Goal: Task Accomplishment & Management: Complete application form

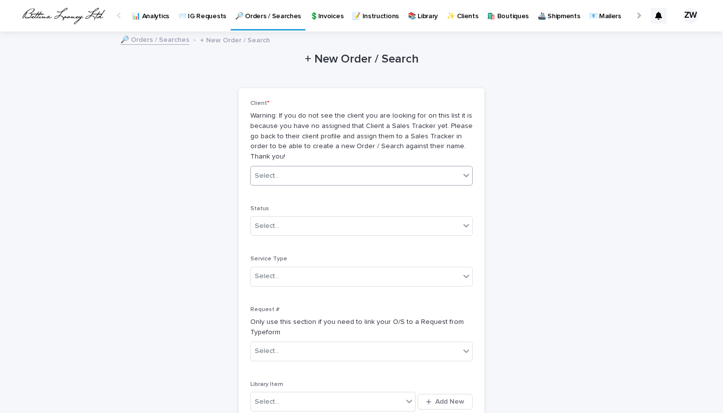
click at [283, 169] on div "Select..." at bounding box center [355, 176] width 209 height 16
click at [124, 170] on div "+ New Order / Search Loading... Saving… Loading... Saving… Loading... Saving… C…" at bounding box center [362, 320] width 482 height 577
click at [457, 17] on p "✨ Clients" at bounding box center [462, 10] width 31 height 21
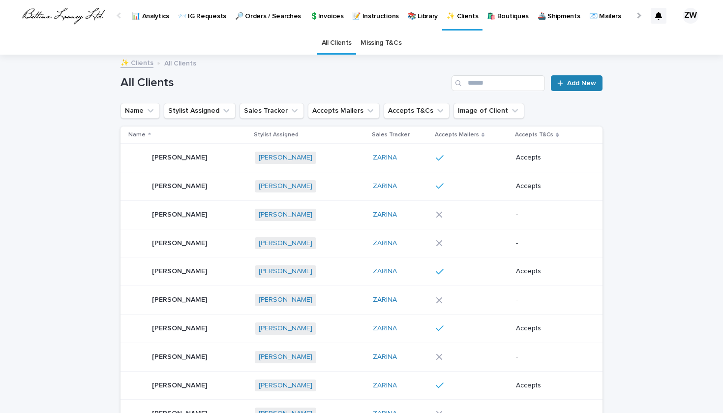
click at [563, 86] on link "Add New" at bounding box center [577, 83] width 52 height 16
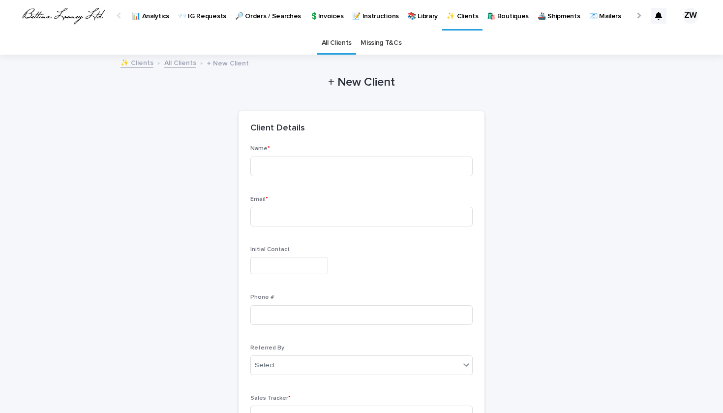
scroll to position [31, 0]
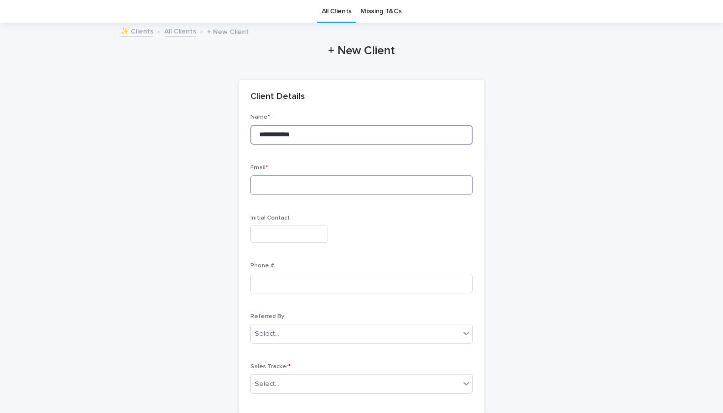
type input "**********"
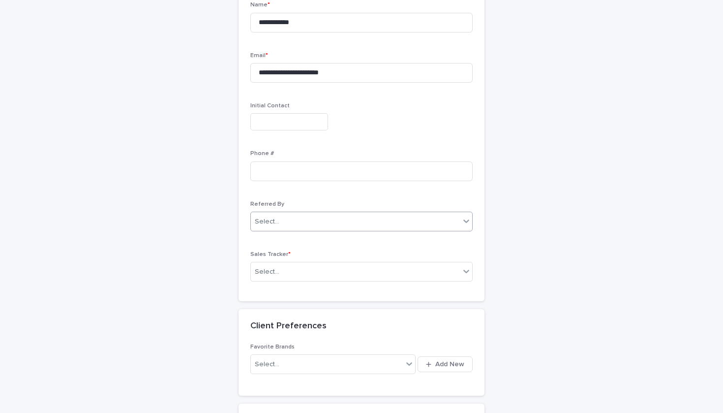
scroll to position [169, 0]
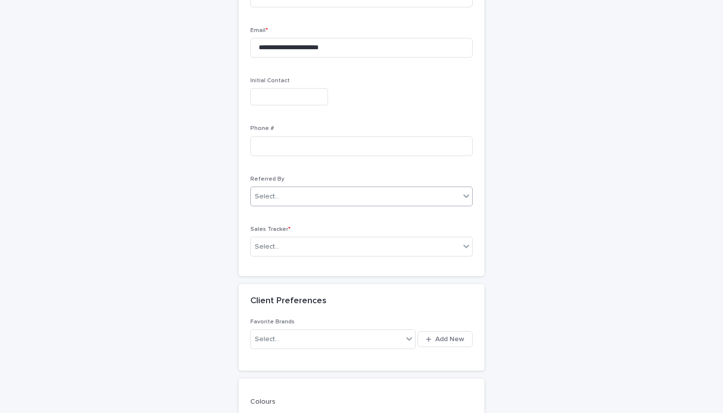
click at [260, 204] on div "Referred By Select..." at bounding box center [361, 195] width 222 height 38
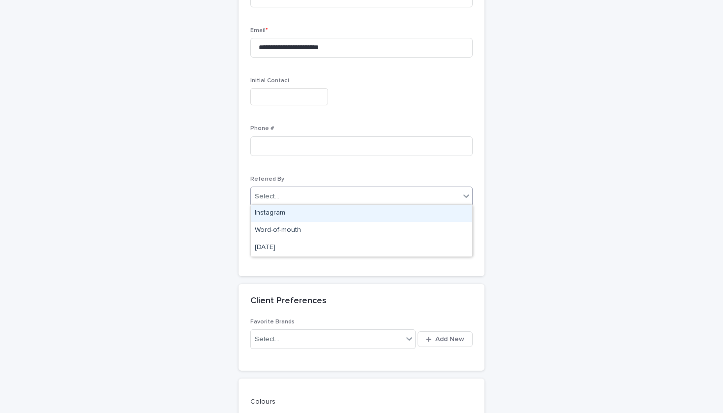
click at [260, 192] on div "Select..." at bounding box center [267, 196] width 25 height 10
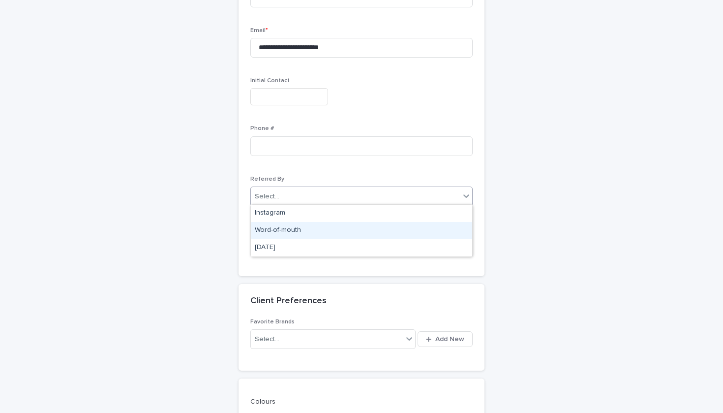
click at [273, 233] on div "Word-of-mouth" at bounding box center [361, 230] width 221 height 17
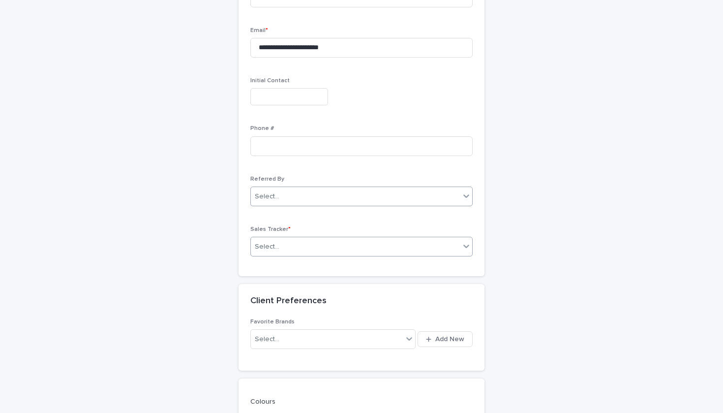
click at [275, 246] on div "Select..." at bounding box center [267, 247] width 25 height 10
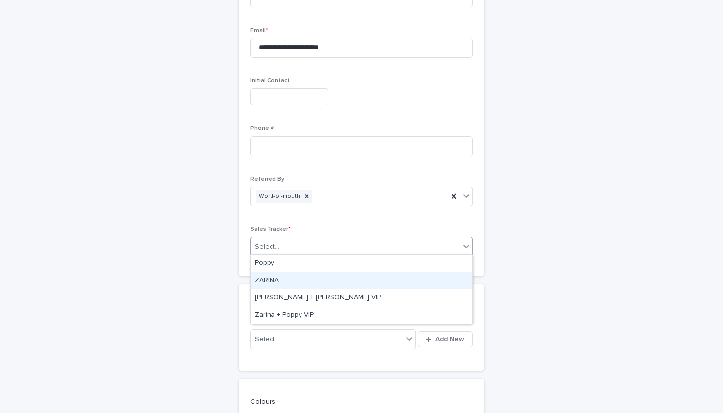
click at [280, 283] on div "ZARINA" at bounding box center [361, 280] width 221 height 17
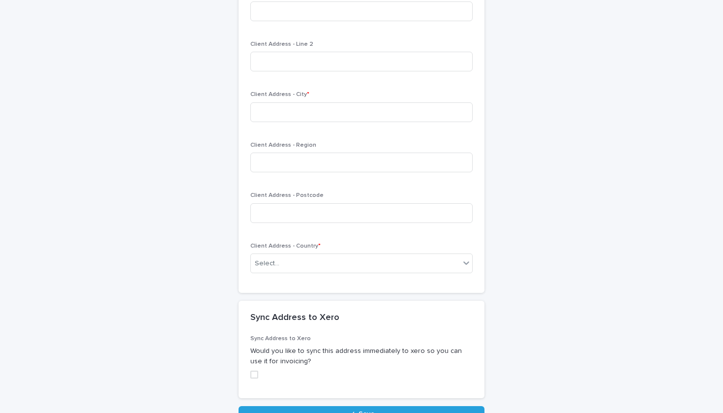
click at [260, 45] on div "Client Address - Line 2" at bounding box center [361, 60] width 222 height 38
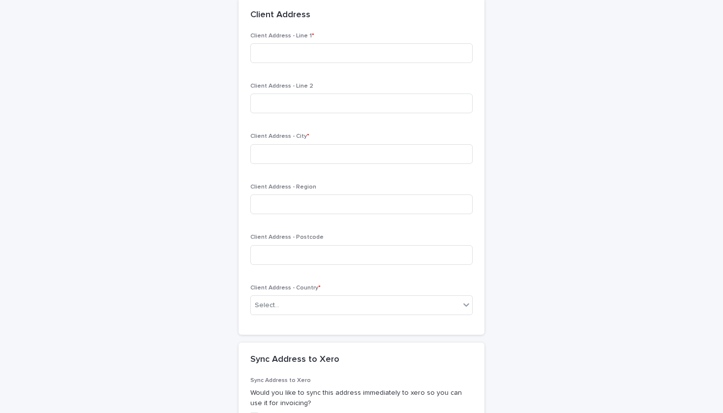
scroll to position [1038, 0]
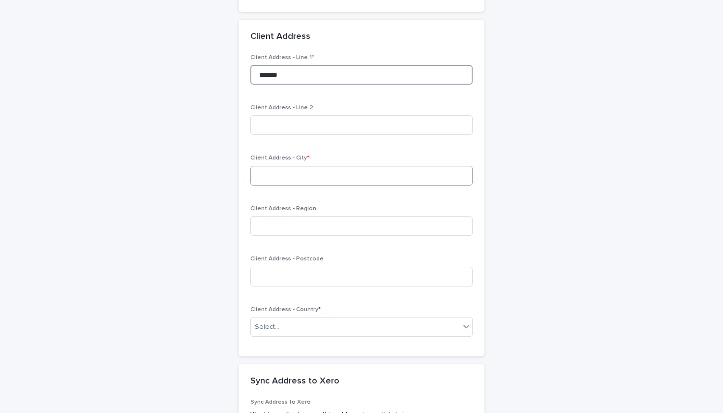
type input "******"
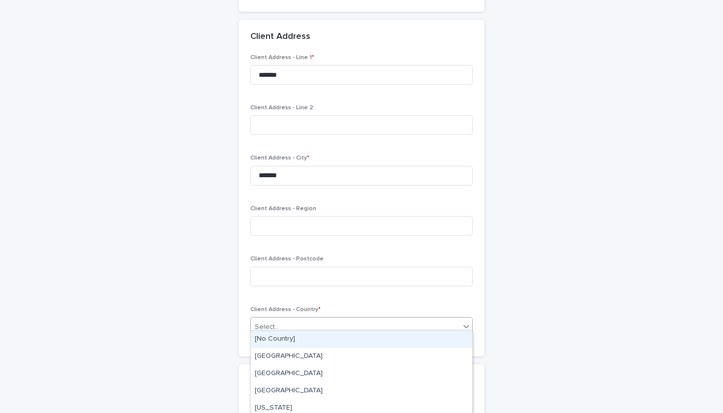
click at [286, 324] on div "Select..." at bounding box center [355, 327] width 209 height 16
type input "***"
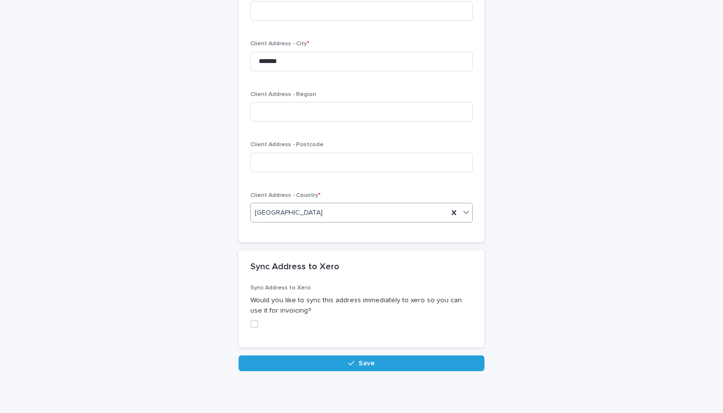
scroll to position [1152, 0]
click at [253, 320] on span at bounding box center [254, 324] width 8 height 8
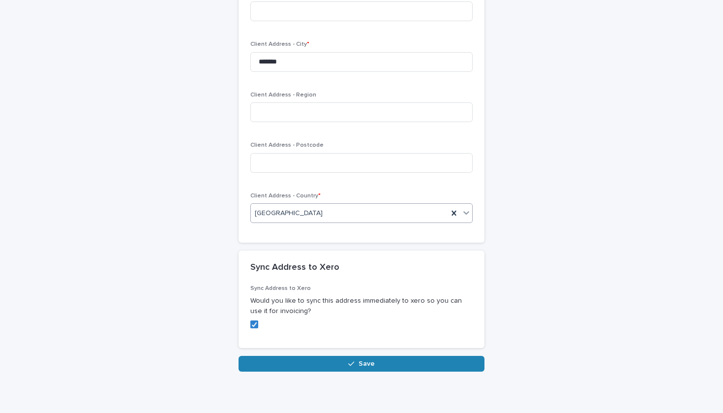
click at [312, 361] on button "Save" at bounding box center [362, 364] width 246 height 16
